Goal: Task Accomplishment & Management: Manage account settings

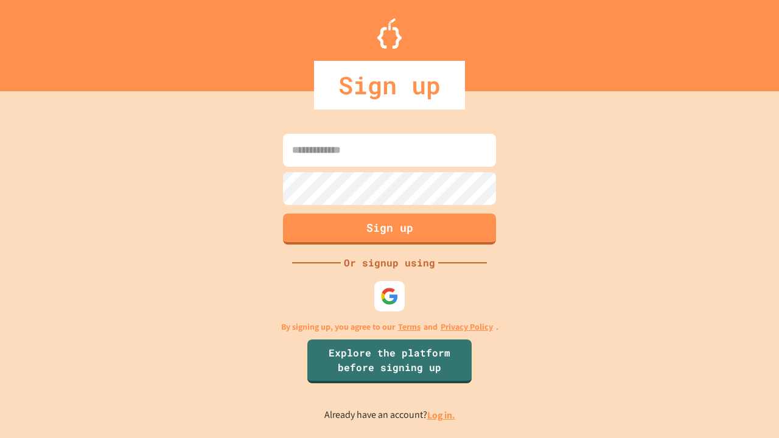
click at [442, 415] on link "Log in." at bounding box center [441, 415] width 28 height 13
